Goal: Task Accomplishment & Management: Manage account settings

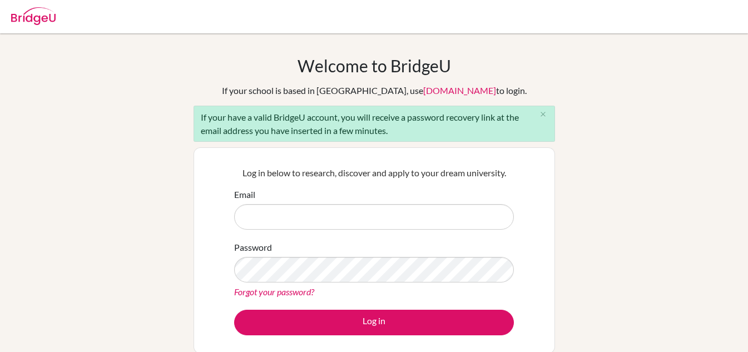
click at [634, 91] on div "Welcome to BridgeU If your school is based in China, use app.bridge-u.com.cn to…" at bounding box center [374, 259] width 748 height 406
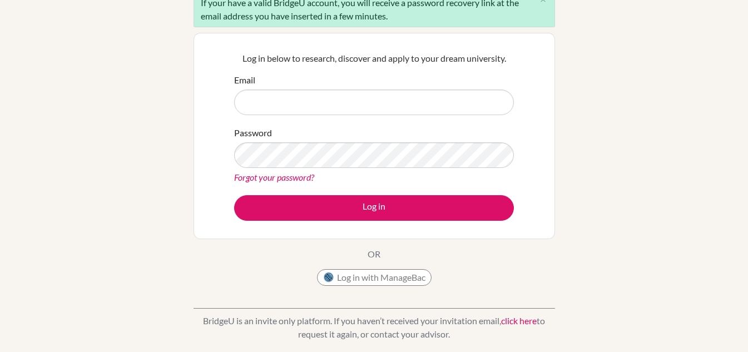
scroll to position [115, 0]
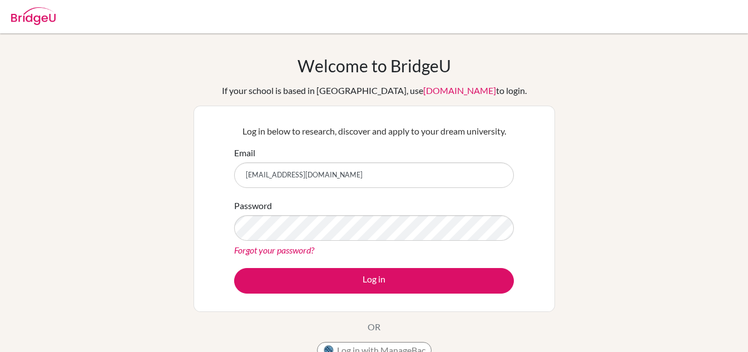
type input "[EMAIL_ADDRESS][DOMAIN_NAME]"
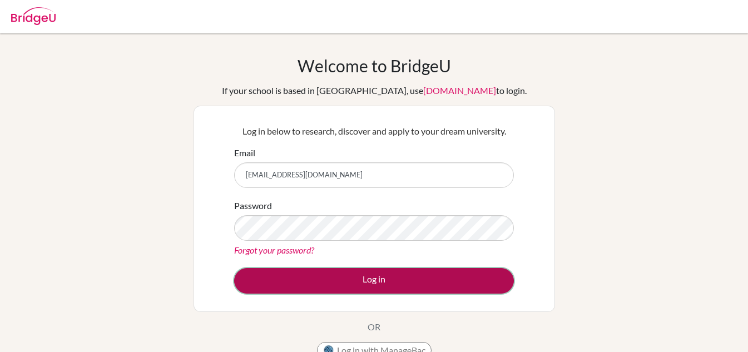
click at [376, 272] on button "Log in" at bounding box center [374, 281] width 280 height 26
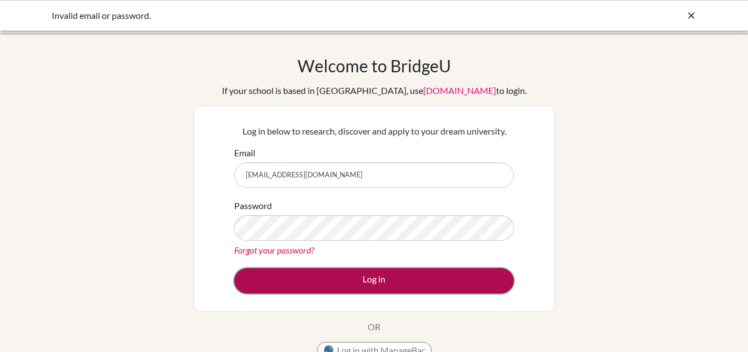
click at [402, 275] on button "Log in" at bounding box center [374, 281] width 280 height 26
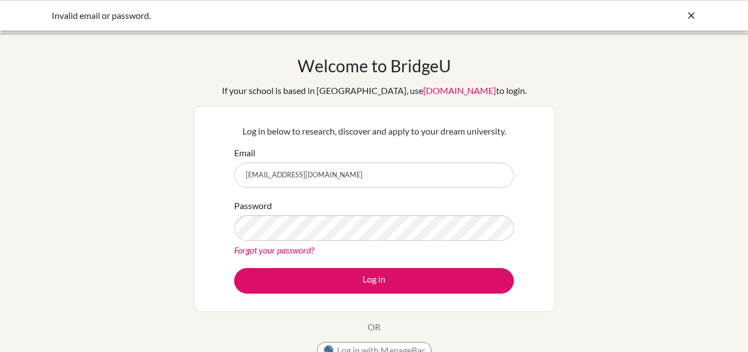
click at [700, 13] on div "Invalid email or password." at bounding box center [374, 15] width 748 height 31
click at [695, 15] on icon at bounding box center [691, 15] width 11 height 11
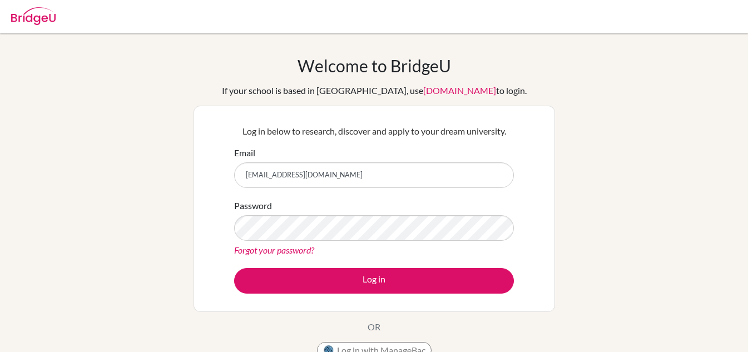
click at [40, 18] on img at bounding box center [33, 16] width 45 height 18
click at [46, 12] on img at bounding box center [33, 16] width 45 height 18
